Goal: Navigation & Orientation: Find specific page/section

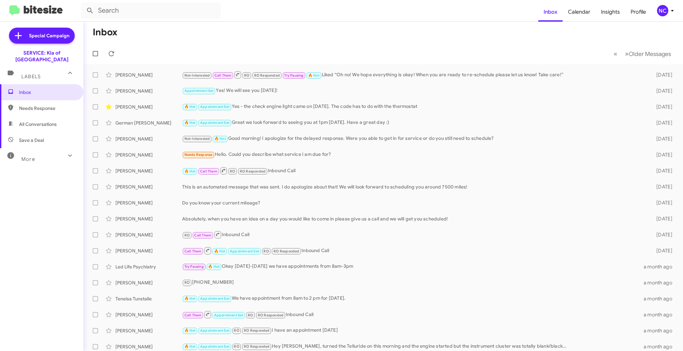
click at [43, 52] on div "SERVICE: Kia of Catonsville" at bounding box center [41, 56] width 83 height 13
click at [662, 13] on div "NC" at bounding box center [662, 10] width 11 height 11
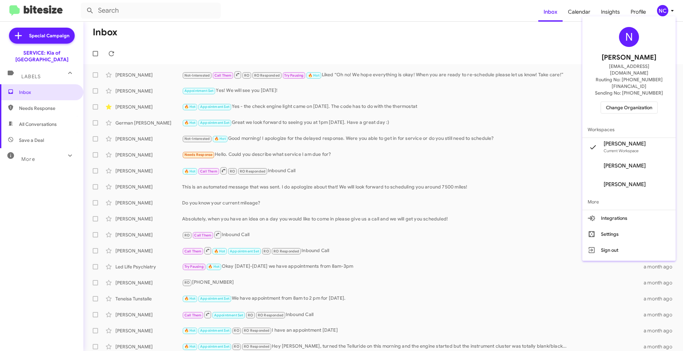
click at [625, 102] on span "Change Organization" at bounding box center [629, 107] width 46 height 11
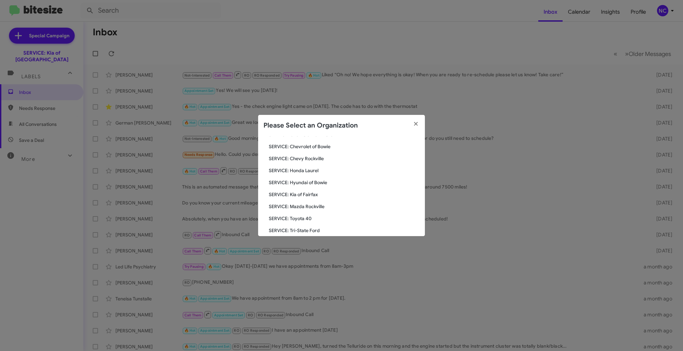
scroll to position [111, 0]
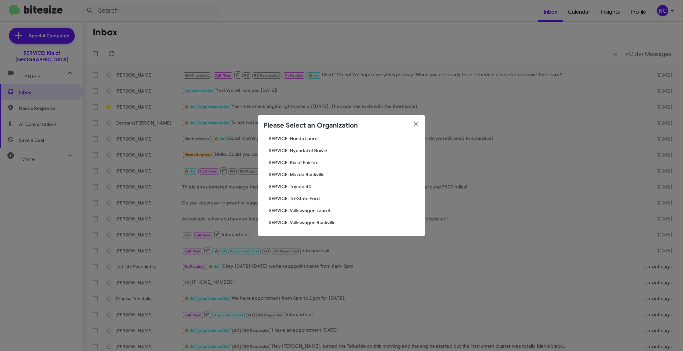
click at [307, 196] on span "SERVICE: Tri-State Ford" at bounding box center [344, 198] width 151 height 7
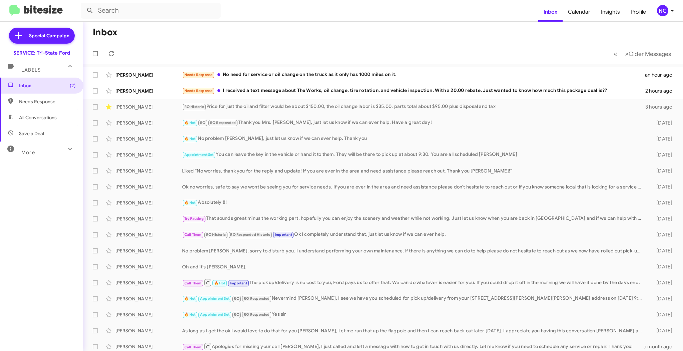
drag, startPoint x: 196, startPoint y: 32, endPoint x: 199, endPoint y: 34, distance: 4.5
click at [196, 31] on mat-toolbar-row "Inbox" at bounding box center [382, 32] width 599 height 21
click at [296, 87] on div "[PERSON_NAME] Needs Response I received a text message about The Works, oil cha…" at bounding box center [383, 90] width 589 height 13
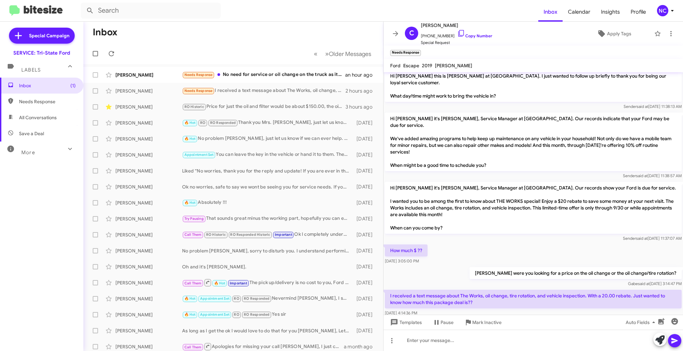
scroll to position [85, 0]
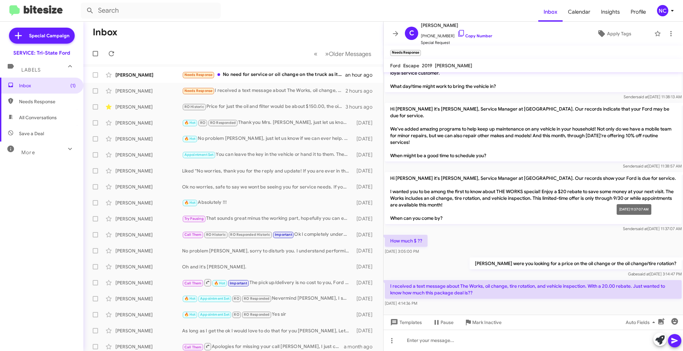
click at [636, 226] on span "said at" at bounding box center [642, 228] width 12 height 5
click at [623, 226] on span "Sender said at [DATE] 11:37:07 AM" at bounding box center [652, 228] width 59 height 5
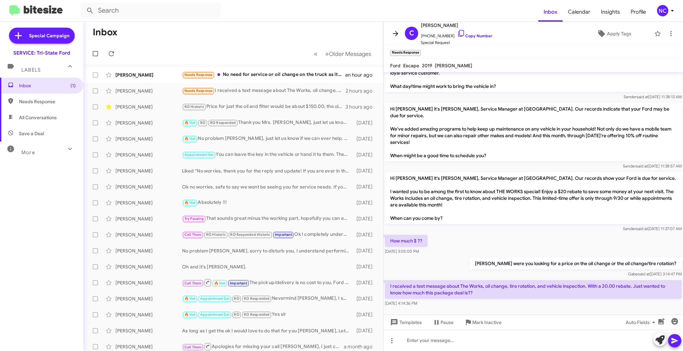
click at [396, 31] on icon at bounding box center [395, 34] width 8 height 8
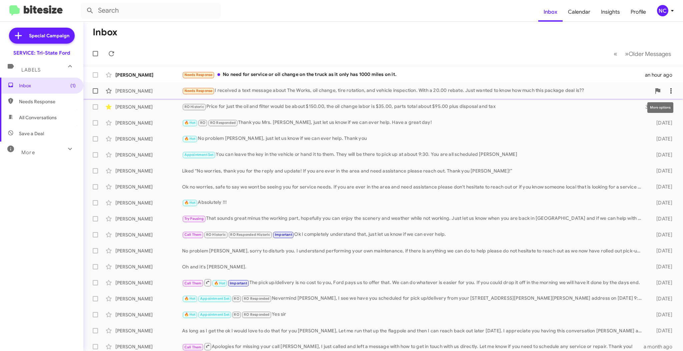
click at [667, 90] on icon at bounding box center [671, 91] width 8 height 8
click at [631, 110] on span "Mark as unread" at bounding box center [614, 108] width 34 height 16
click at [377, 43] on mat-toolbar-row "« Previous » Next Older Messages" at bounding box center [382, 53] width 599 height 21
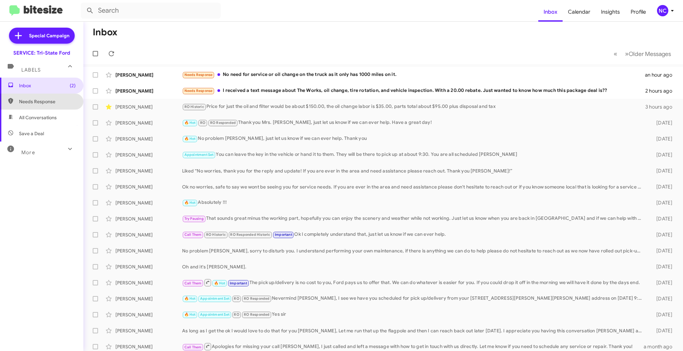
click at [44, 103] on span "Needs Response" at bounding box center [47, 101] width 57 height 7
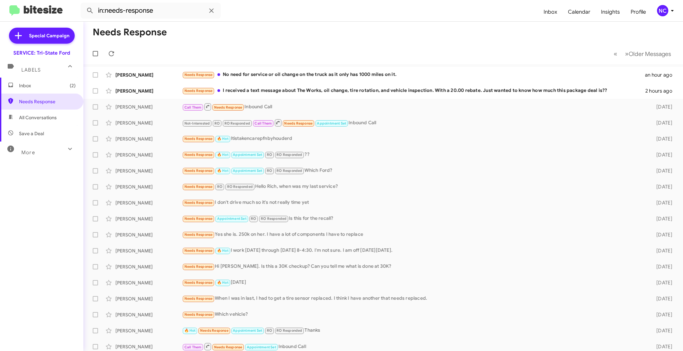
click at [45, 119] on span "All Conversations" at bounding box center [38, 117] width 38 height 7
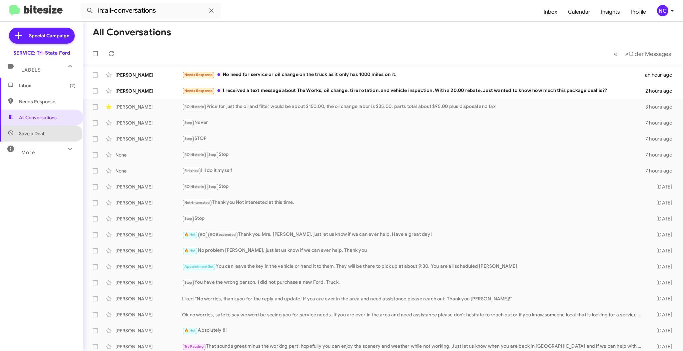
click at [40, 137] on span "Save a Deal" at bounding box center [41, 134] width 83 height 16
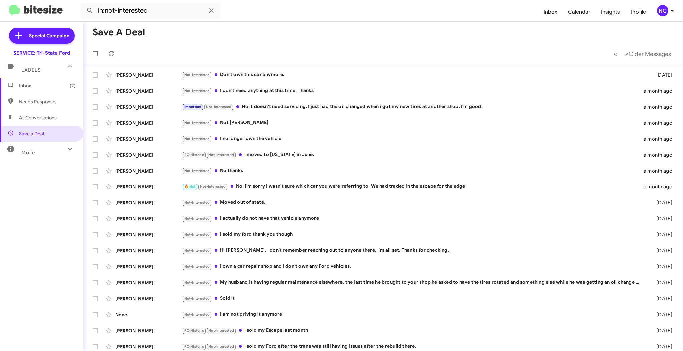
click at [65, 151] on mat-icon at bounding box center [70, 149] width 11 height 11
click at [22, 185] on span "🔥 Hot" at bounding box center [26, 187] width 14 height 7
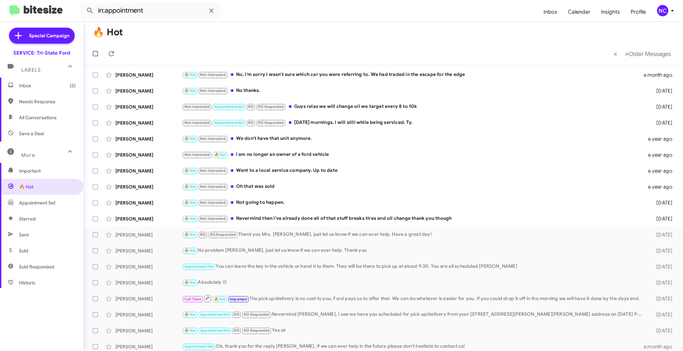
click at [17, 235] on span "Sent" at bounding box center [41, 235] width 83 height 16
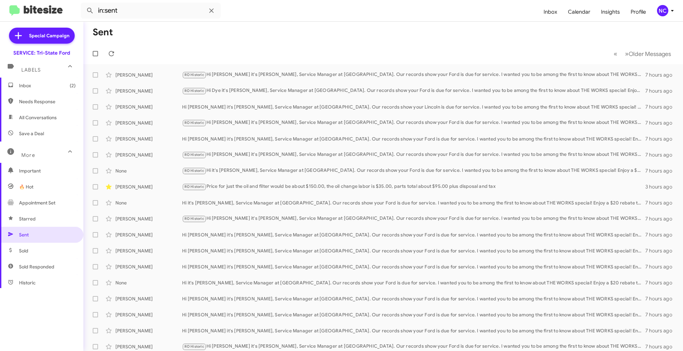
click at [292, 33] on mat-toolbar-row "Sent" at bounding box center [382, 32] width 599 height 21
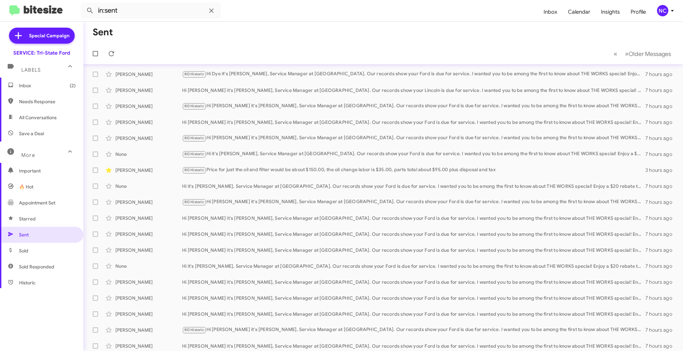
scroll to position [35, 0]
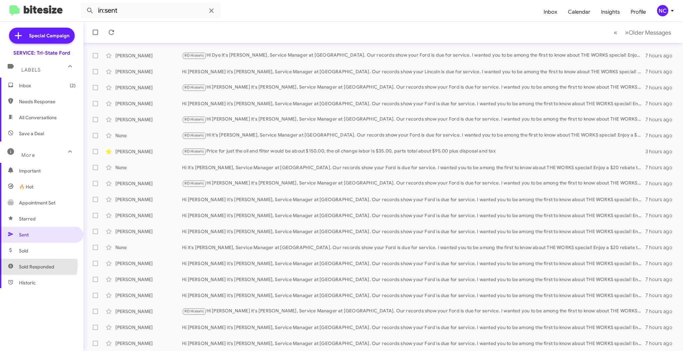
click at [18, 264] on span "Sold Responded" at bounding box center [41, 267] width 83 height 16
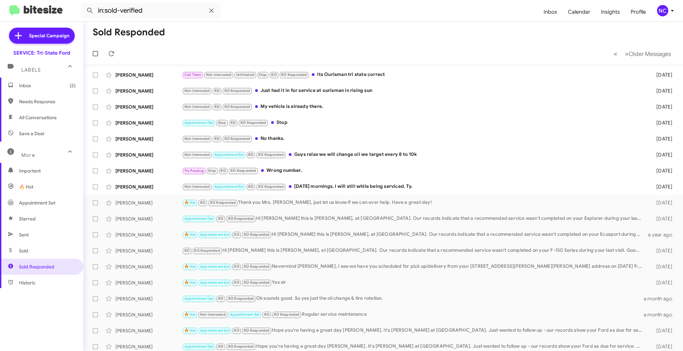
click at [33, 285] on span "Historic" at bounding box center [27, 283] width 17 height 7
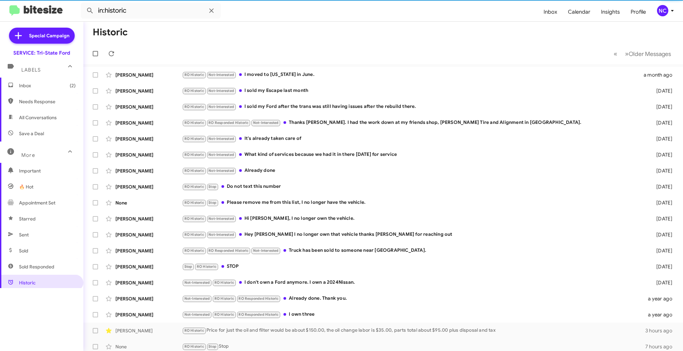
click at [34, 271] on span "Sold Responded" at bounding box center [41, 267] width 83 height 16
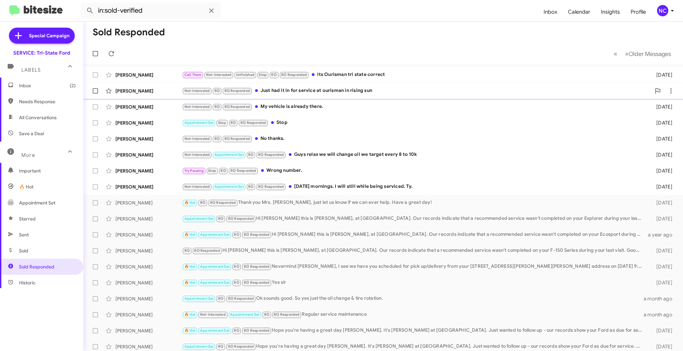
click at [318, 94] on div "Not-Interested RO RO Responded Just had it in for service at ourisman in rising…" at bounding box center [416, 91] width 469 height 8
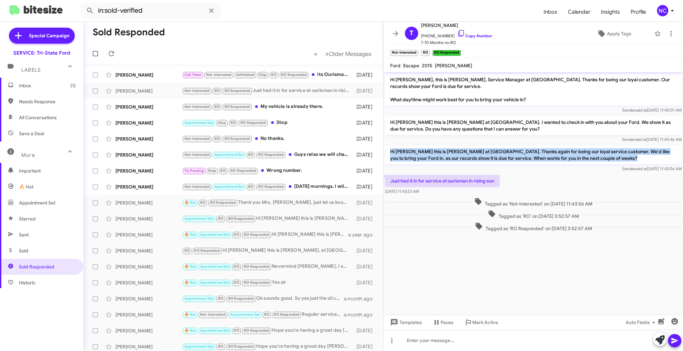
drag, startPoint x: 390, startPoint y: 153, endPoint x: 540, endPoint y: 167, distance: 150.0
click at [540, 167] on div "Hi [PERSON_NAME] this is [PERSON_NAME] at [GEOGRAPHIC_DATA]. Thanks again for b…" at bounding box center [533, 159] width 297 height 27
click at [540, 167] on div "Sender said at [DATE] 11:43:06 AM" at bounding box center [533, 169] width 297 height 7
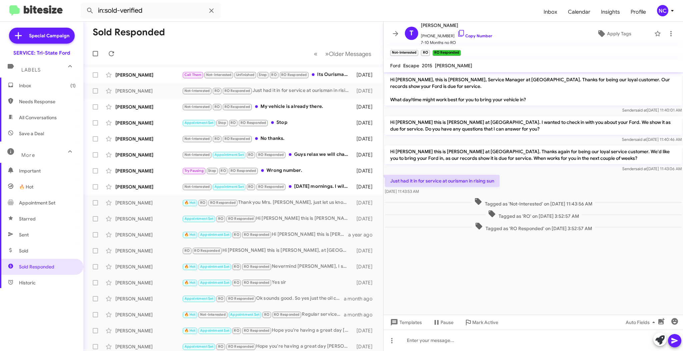
click at [274, 37] on mat-toolbar-row "Sold Responded" at bounding box center [233, 32] width 300 height 21
click at [396, 33] on icon at bounding box center [395, 33] width 5 height 5
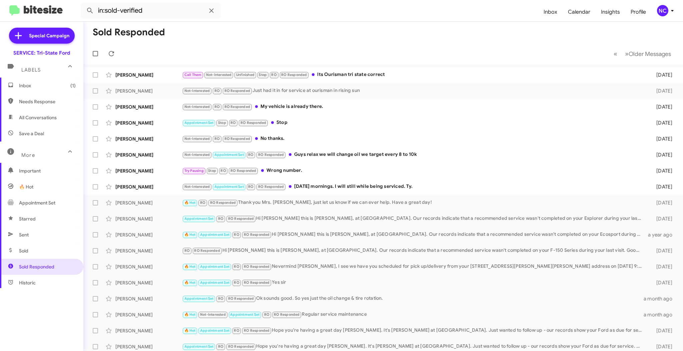
click at [49, 281] on span "Historic" at bounding box center [41, 283] width 83 height 16
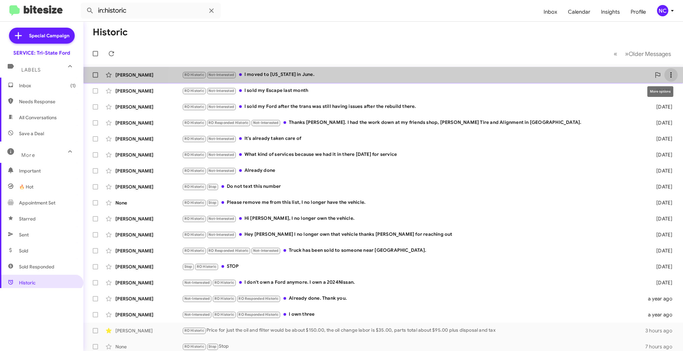
click at [667, 75] on icon at bounding box center [671, 75] width 8 height 8
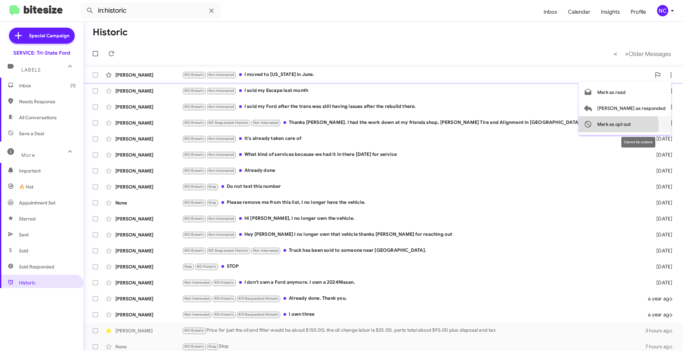
click at [630, 126] on span "Mark as opt out" at bounding box center [613, 124] width 33 height 16
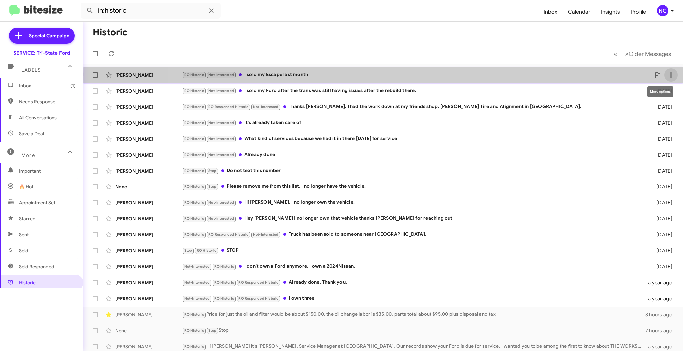
click at [667, 74] on icon at bounding box center [671, 75] width 8 height 8
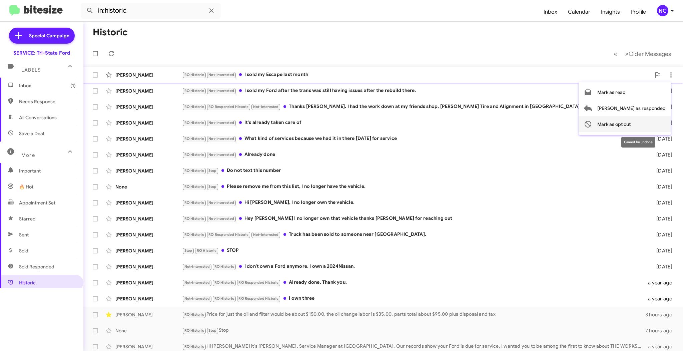
click at [630, 124] on span "Mark as opt out" at bounding box center [613, 124] width 33 height 16
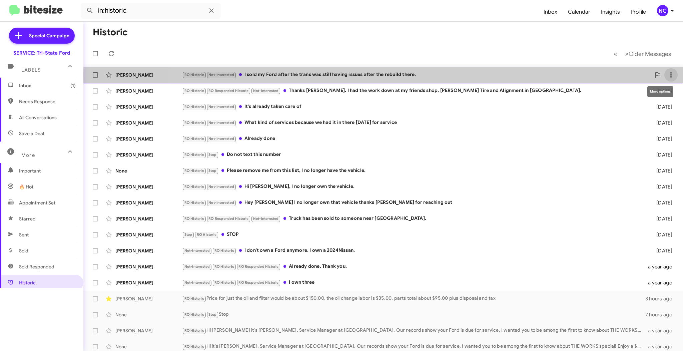
click at [667, 75] on icon at bounding box center [671, 75] width 8 height 8
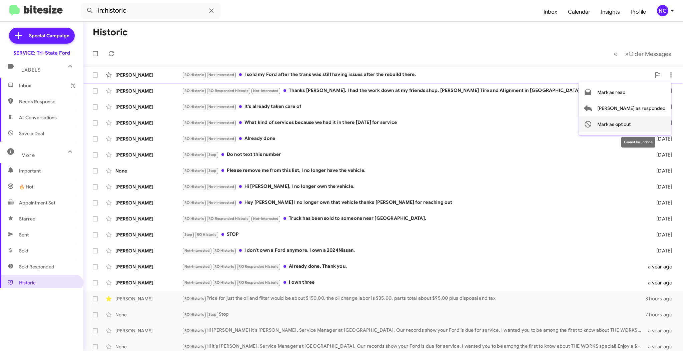
click at [630, 126] on span "Mark as opt out" at bounding box center [613, 124] width 33 height 16
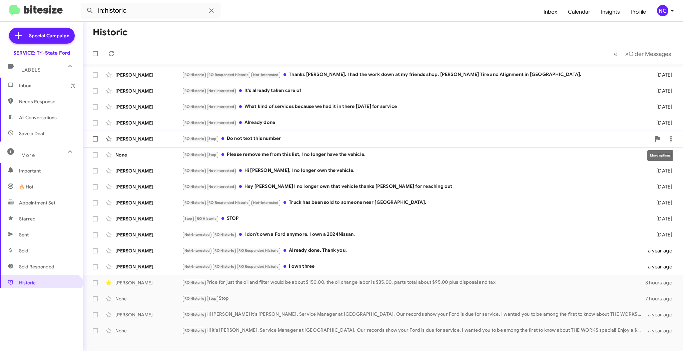
click at [667, 141] on icon at bounding box center [671, 139] width 8 height 8
click at [672, 138] on div at bounding box center [341, 175] width 683 height 351
click at [0, 0] on icon at bounding box center [0, 0] width 0 height 0
click at [331, 42] on div at bounding box center [341, 175] width 683 height 351
click at [674, 153] on icon at bounding box center [671, 155] width 8 height 8
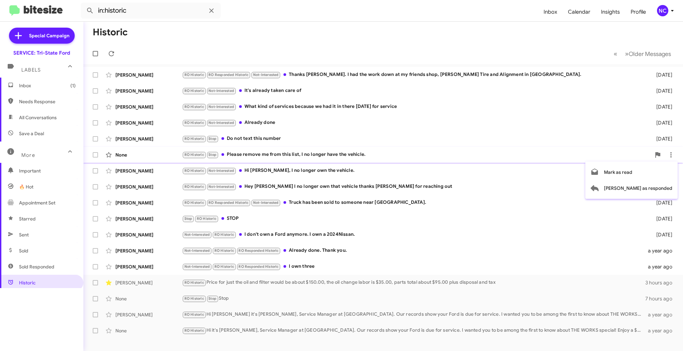
click at [323, 39] on div at bounding box center [341, 175] width 683 height 351
click at [671, 171] on icon at bounding box center [671, 171] width 8 height 8
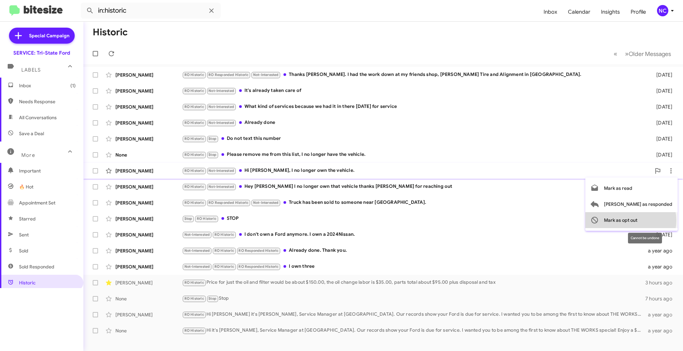
click at [637, 221] on span "Mark as opt out" at bounding box center [620, 220] width 33 height 16
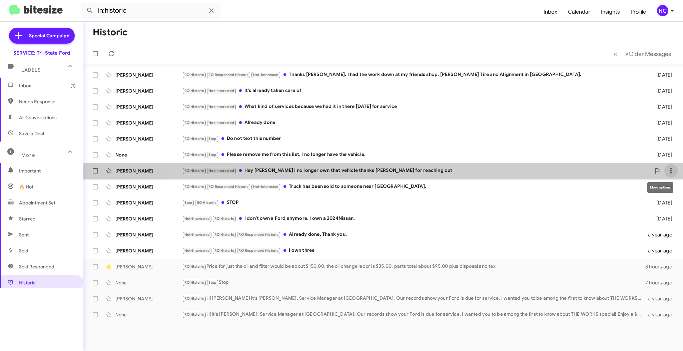
click at [670, 173] on icon at bounding box center [670, 170] width 1 height 5
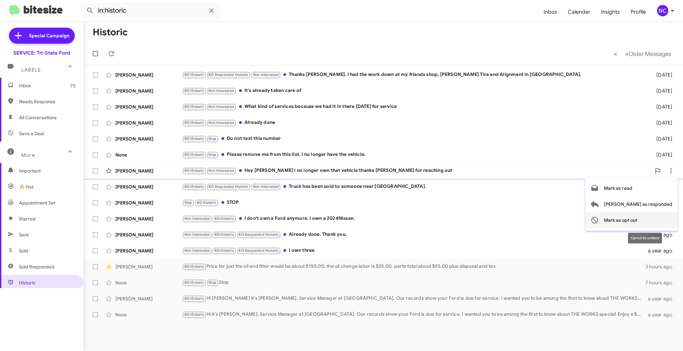
click at [637, 220] on span "Mark as opt out" at bounding box center [620, 220] width 33 height 16
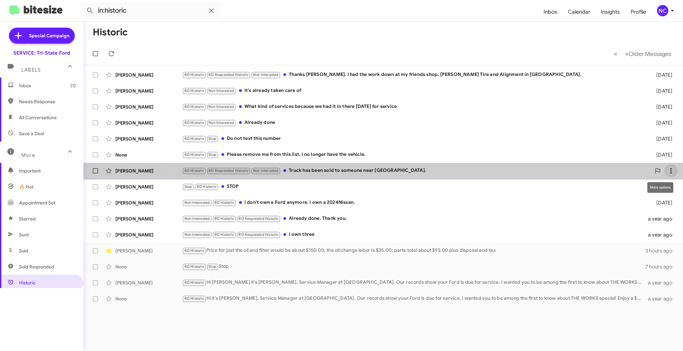
click at [672, 173] on icon at bounding box center [671, 171] width 8 height 8
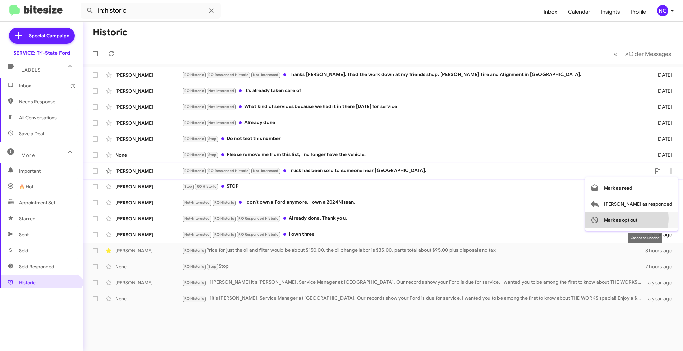
click at [637, 219] on span "Mark as opt out" at bounding box center [620, 220] width 33 height 16
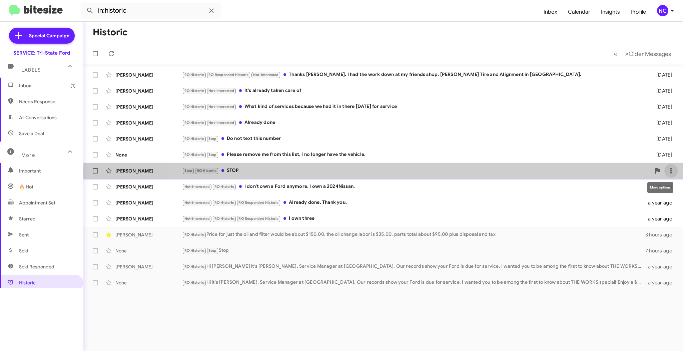
click at [669, 171] on icon at bounding box center [671, 171] width 8 height 8
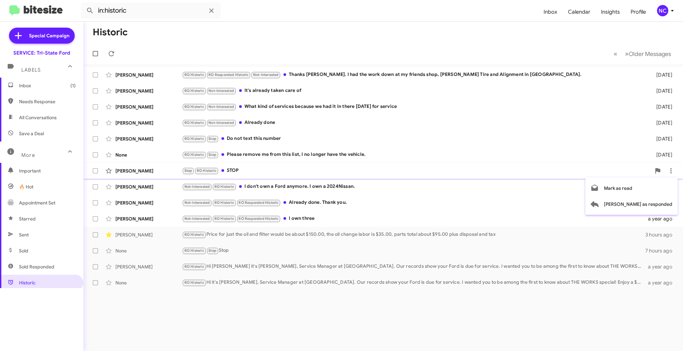
click at [251, 308] on div at bounding box center [341, 175] width 683 height 351
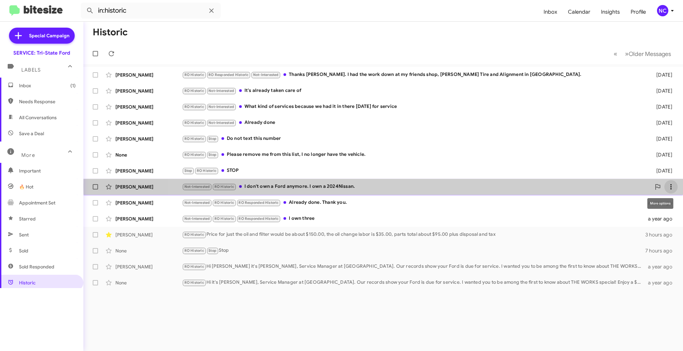
click at [672, 185] on icon at bounding box center [671, 187] width 8 height 8
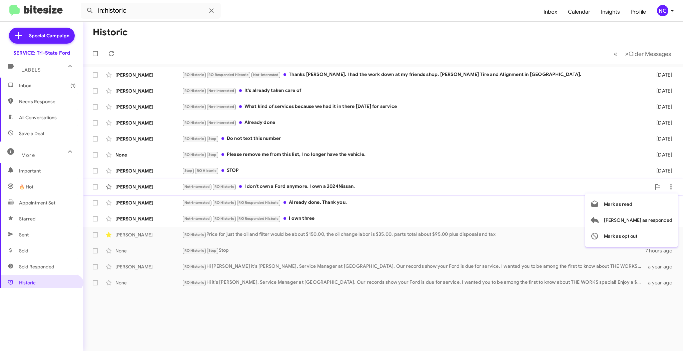
click at [456, 309] on div at bounding box center [341, 175] width 683 height 351
drag, startPoint x: 40, startPoint y: 263, endPoint x: 35, endPoint y: 259, distance: 6.4
click at [40, 263] on span "Sold Responded" at bounding box center [41, 267] width 83 height 16
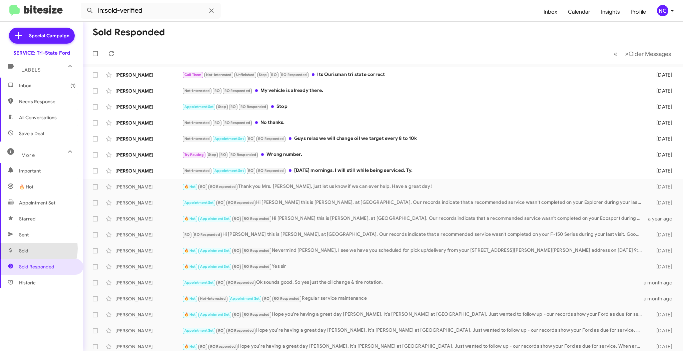
click at [28, 249] on span "Sold" at bounding box center [23, 251] width 9 height 7
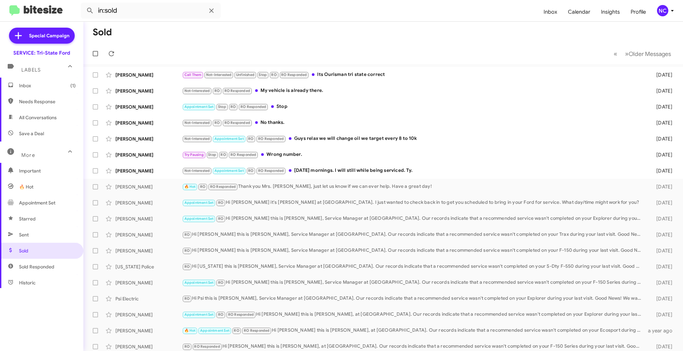
click at [28, 232] on span "Sent" at bounding box center [24, 235] width 10 height 7
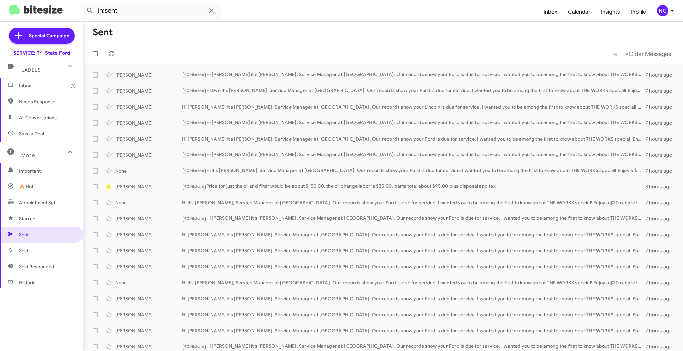
click at [22, 204] on span "Appointment Set" at bounding box center [37, 203] width 36 height 7
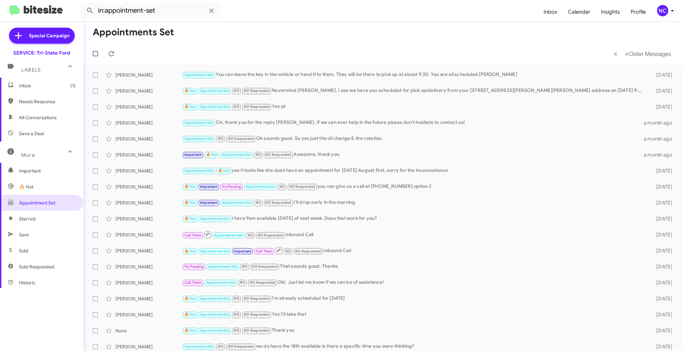
click at [54, 183] on span "🔥 Hot" at bounding box center [41, 187] width 83 height 16
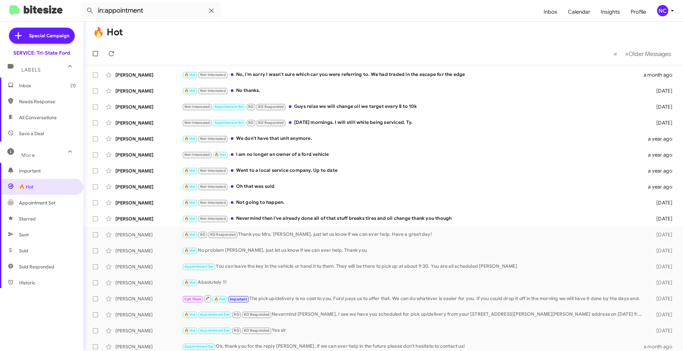
click at [55, 149] on div "More" at bounding box center [34, 152] width 59 height 12
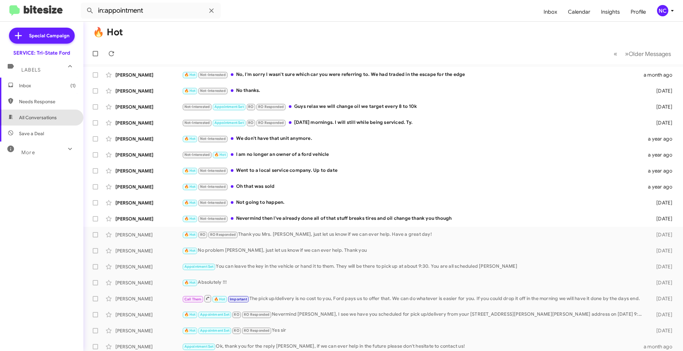
click at [44, 115] on span "All Conversations" at bounding box center [38, 117] width 38 height 7
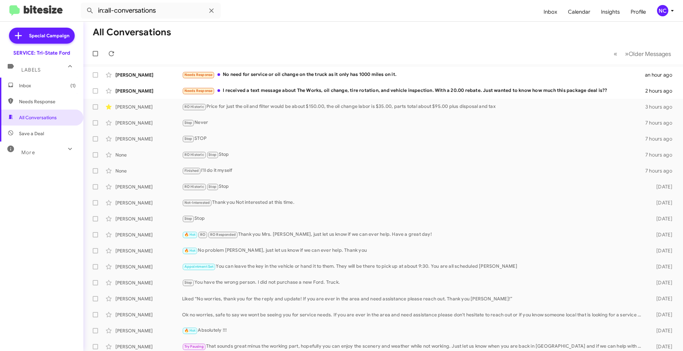
click at [66, 153] on icon at bounding box center [70, 149] width 8 height 8
click at [49, 171] on span "Important" at bounding box center [47, 171] width 57 height 7
type input "in:important"
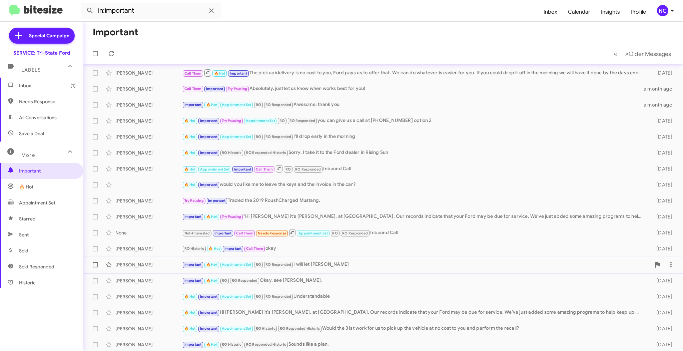
scroll to position [35, 0]
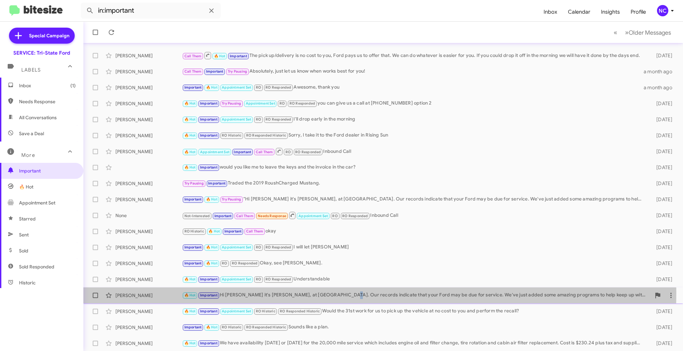
click at [337, 293] on div "🔥 Hot Important Hi [PERSON_NAME] it's [PERSON_NAME], at [GEOGRAPHIC_DATA]. Our …" at bounding box center [416, 296] width 469 height 8
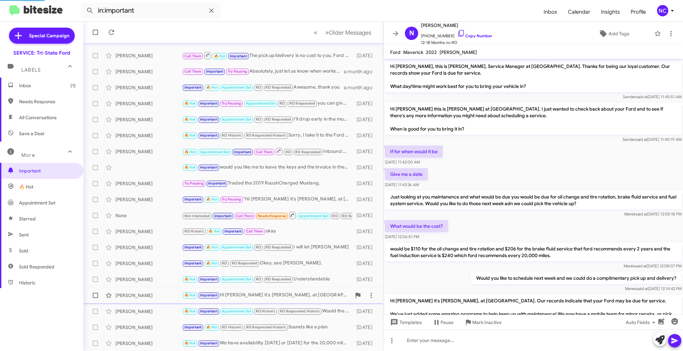
scroll to position [56, 0]
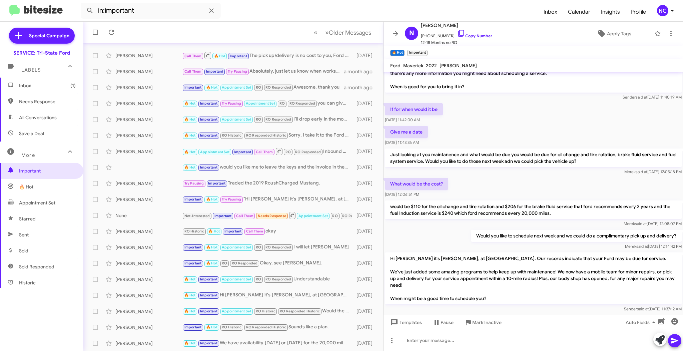
drag, startPoint x: 437, startPoint y: 295, endPoint x: 508, endPoint y: 308, distance: 72.8
click at [508, 308] on div "Hi [PERSON_NAME] it's [PERSON_NAME], at [GEOGRAPHIC_DATA]. Our records indicate…" at bounding box center [533, 283] width 297 height 60
click at [476, 294] on p "Hi [PERSON_NAME] it's [PERSON_NAME], at [GEOGRAPHIC_DATA]. Our records indicate…" at bounding box center [533, 279] width 297 height 52
click at [248, 32] on mat-toolbar-row "« Previous » Next Older Messages" at bounding box center [233, 32] width 300 height 21
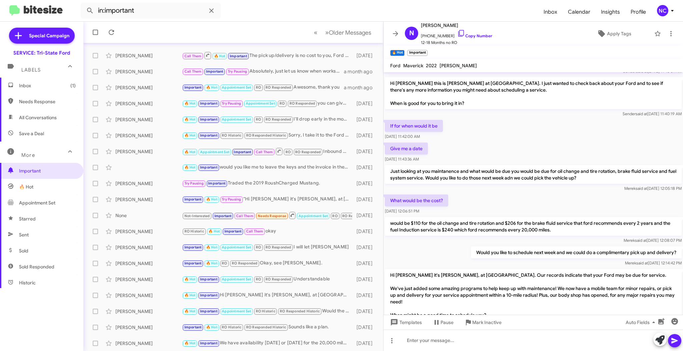
scroll to position [69, 0]
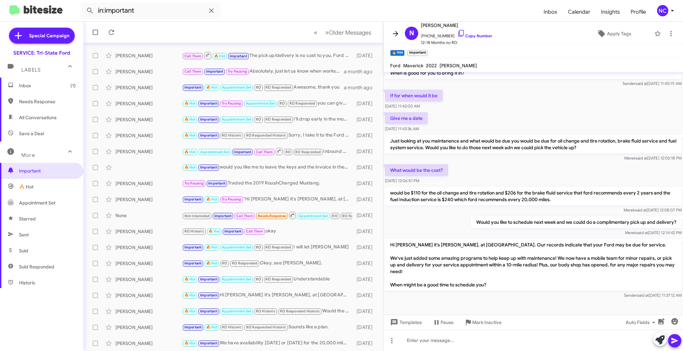
click at [393, 34] on icon at bounding box center [395, 34] width 8 height 8
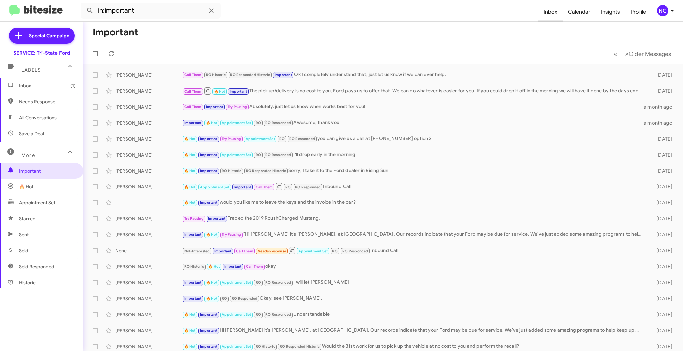
click at [546, 15] on span "Inbox" at bounding box center [550, 11] width 24 height 19
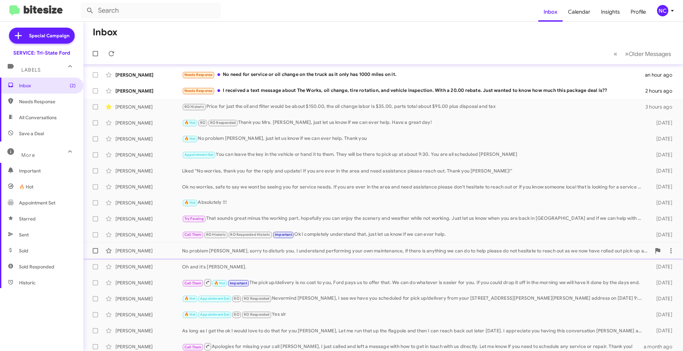
scroll to position [35, 0]
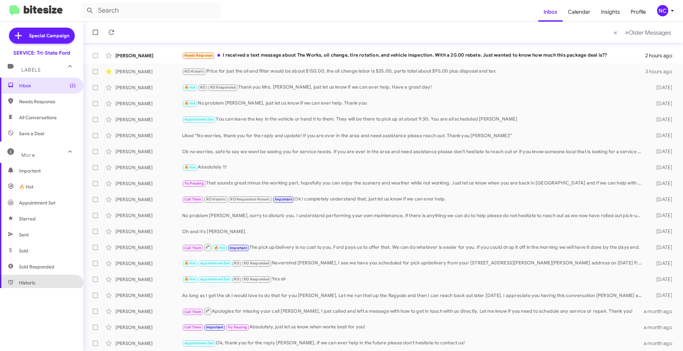
click at [70, 280] on span "Historic" at bounding box center [41, 283] width 83 height 16
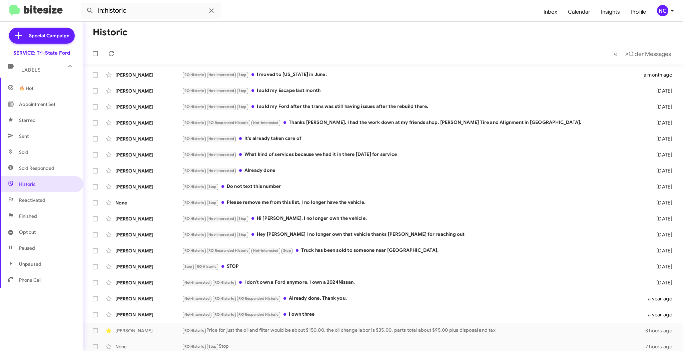
scroll to position [104, 0]
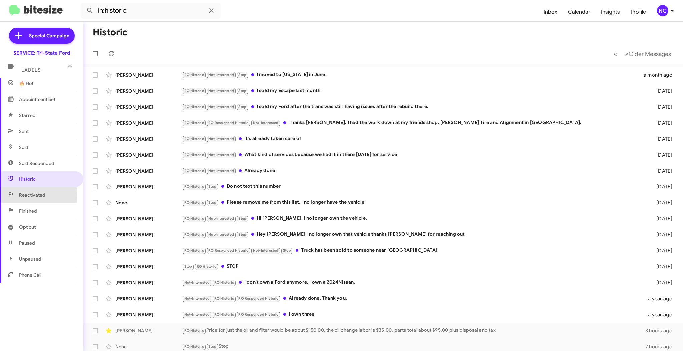
click at [21, 195] on span "Reactivated" at bounding box center [32, 195] width 26 height 7
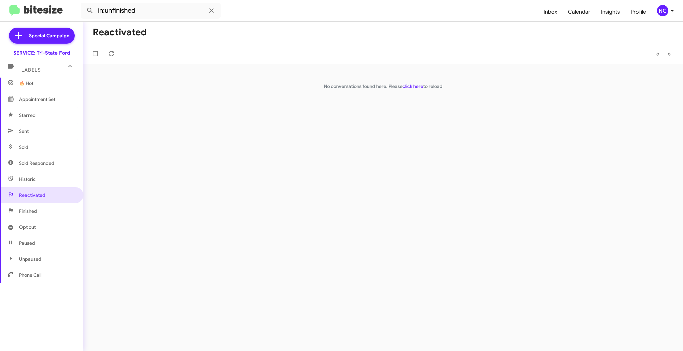
click at [36, 215] on span "Finished" at bounding box center [41, 211] width 83 height 16
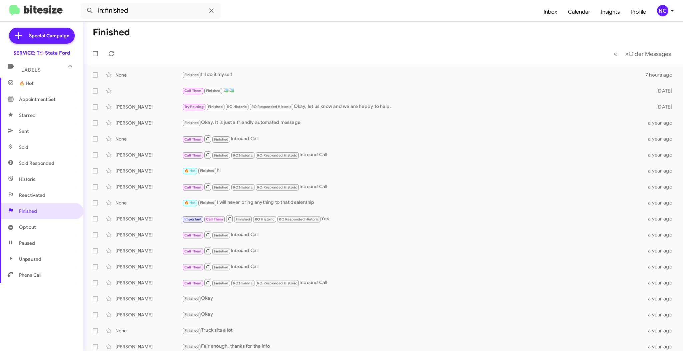
click at [36, 227] on span "Opt out" at bounding box center [41, 227] width 83 height 16
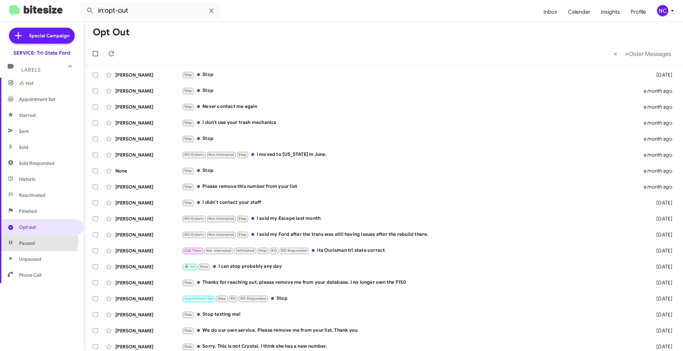
click at [38, 240] on span "Paused" at bounding box center [41, 243] width 83 height 16
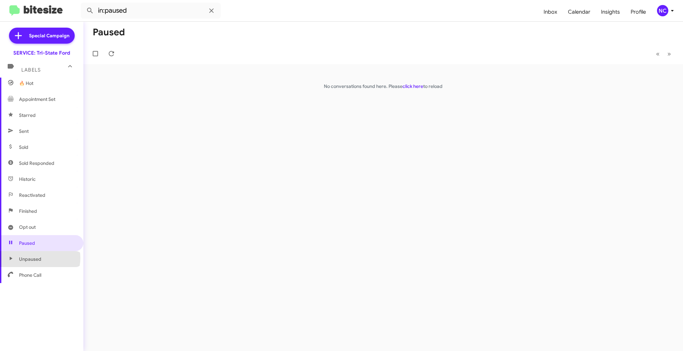
click at [40, 258] on span "Unpaused" at bounding box center [30, 259] width 22 height 7
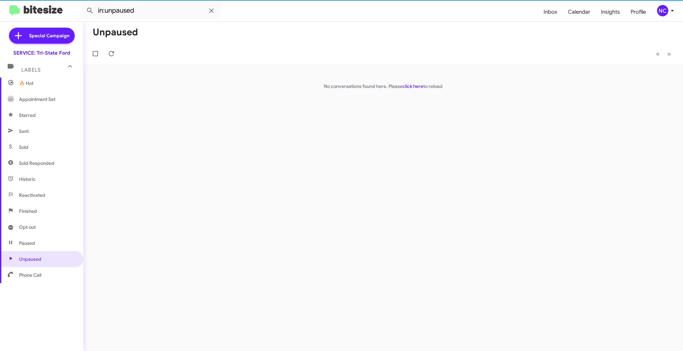
click at [41, 275] on span "Phone Call" at bounding box center [30, 275] width 22 height 7
type input "in:phone-call"
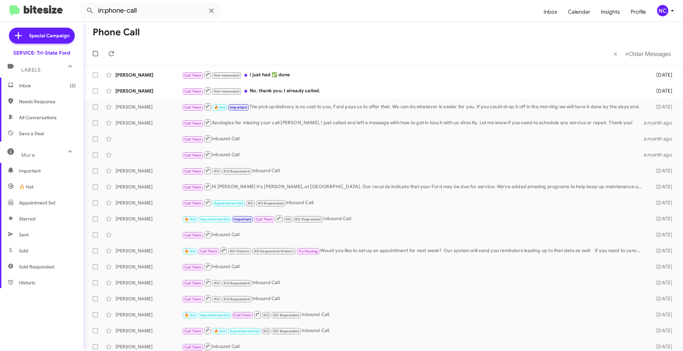
click at [26, 88] on span "Inbox (2)" at bounding box center [47, 85] width 57 height 7
